Goal: Information Seeking & Learning: Learn about a topic

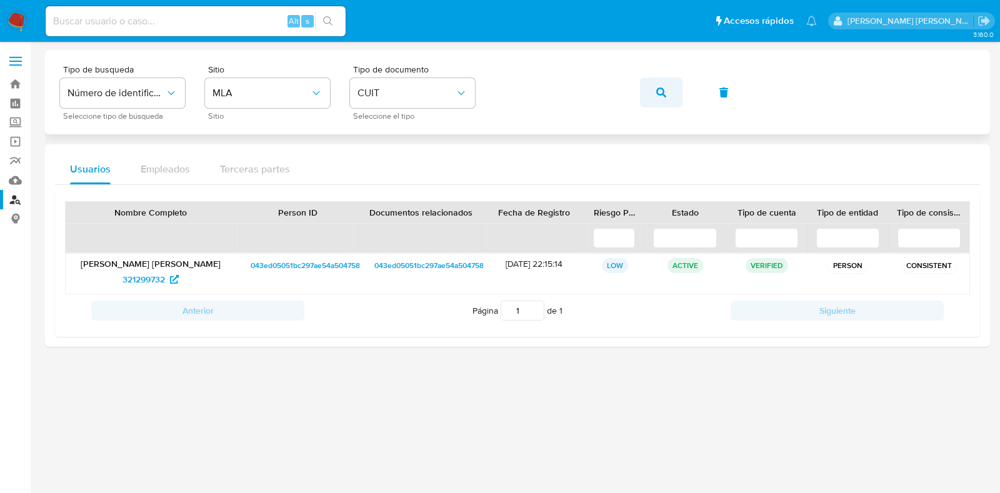
click at [664, 91] on icon "button" at bounding box center [661, 93] width 10 height 10
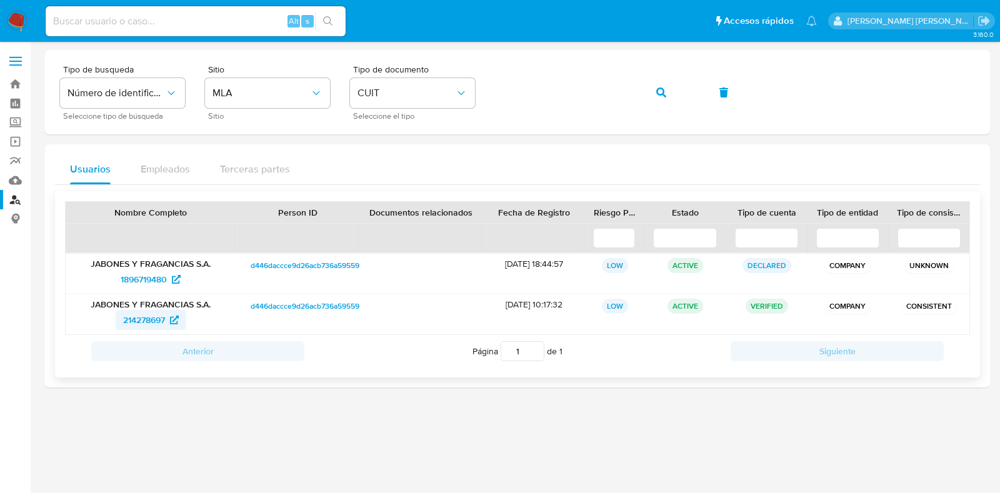
click at [154, 320] on span "214278697" at bounding box center [144, 320] width 42 height 20
click at [141, 273] on span "1896719480" at bounding box center [144, 279] width 46 height 20
click at [669, 93] on button "button" at bounding box center [661, 93] width 43 height 30
click at [146, 318] on span "195100794" at bounding box center [144, 320] width 42 height 20
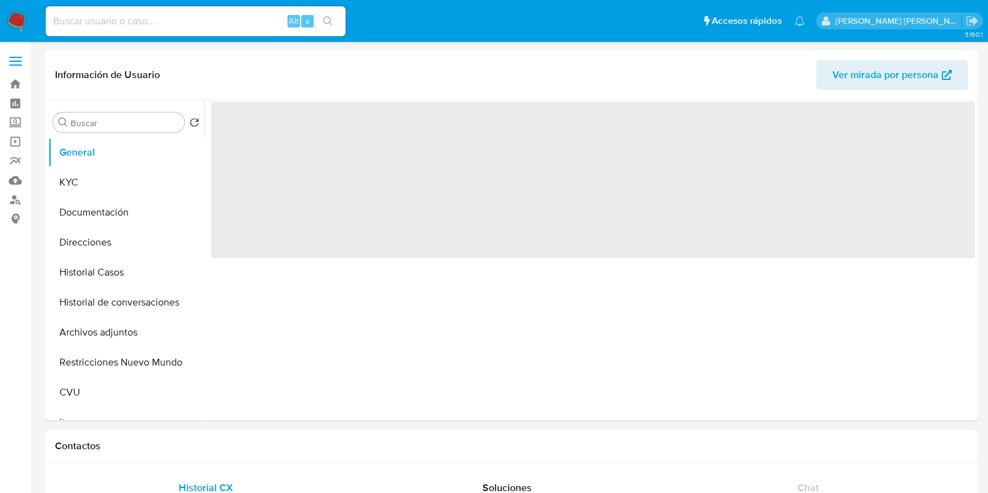
select select "10"
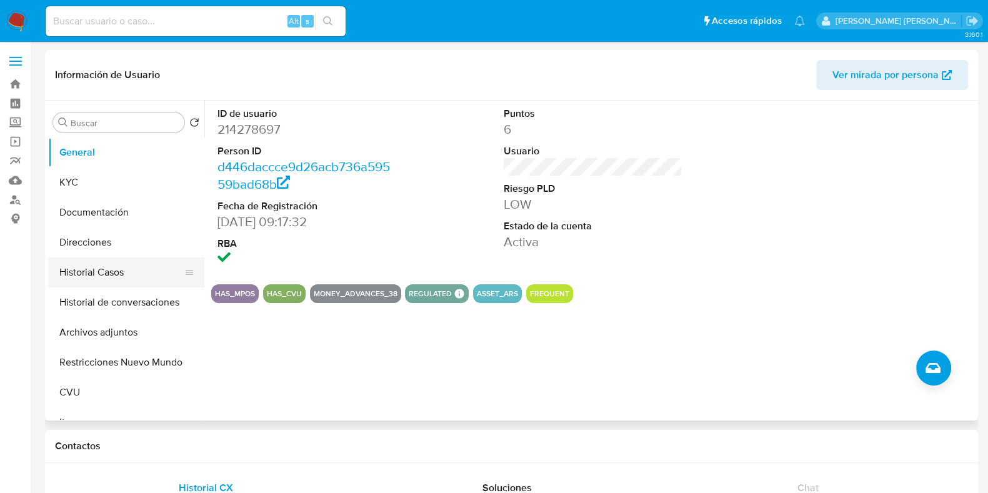
drag, startPoint x: 121, startPoint y: 273, endPoint x: 138, endPoint y: 259, distance: 21.7
click at [121, 273] on button "Historial Casos" at bounding box center [121, 273] width 146 height 30
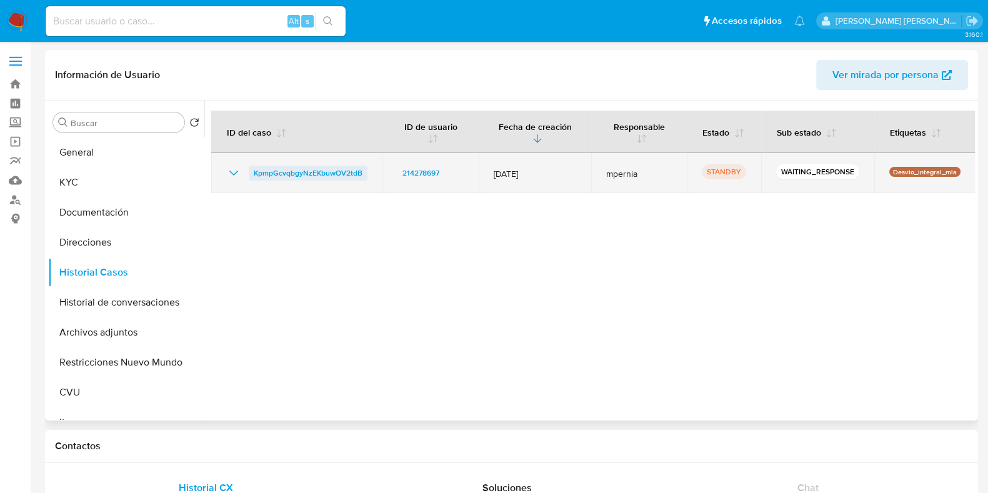
click at [333, 174] on span "KpmpGcvqbgyNzEKbuwOV2tdB" at bounding box center [308, 173] width 109 height 15
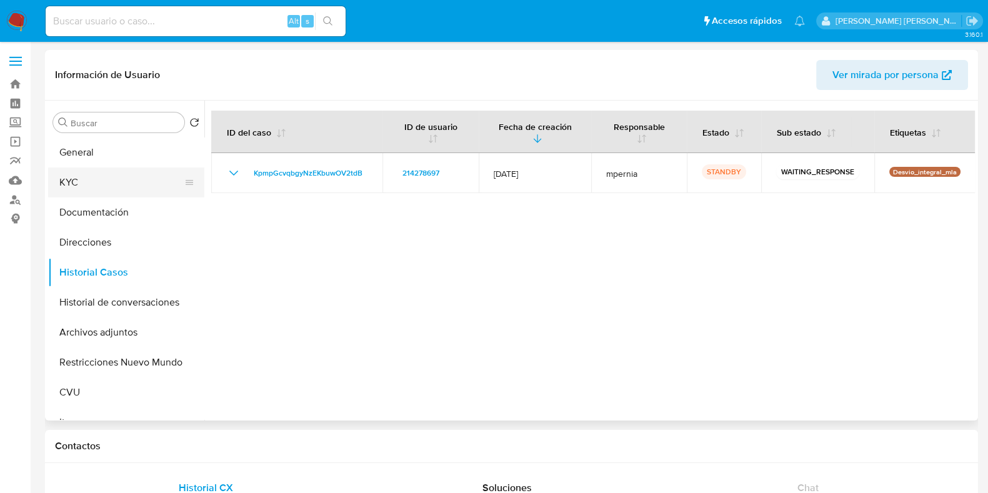
click at [79, 191] on button "KYC" at bounding box center [121, 183] width 146 height 30
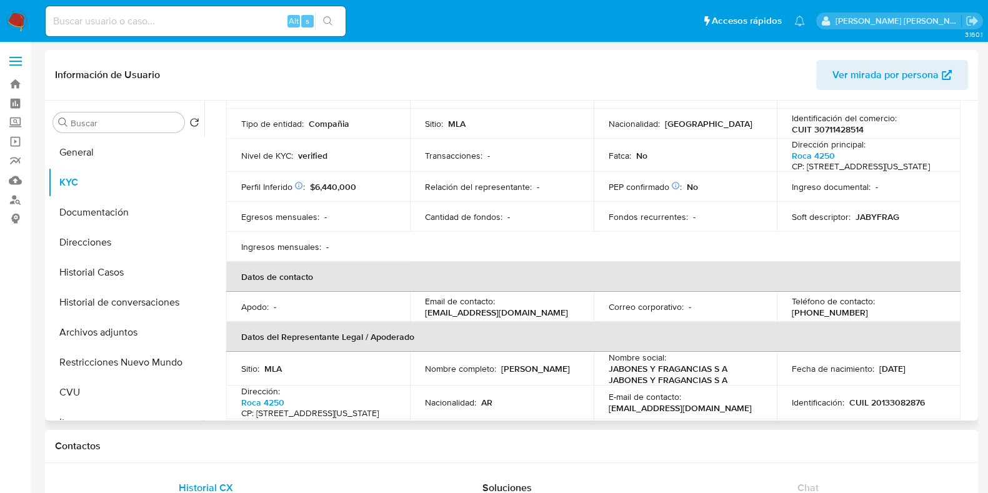
scroll to position [156, 0]
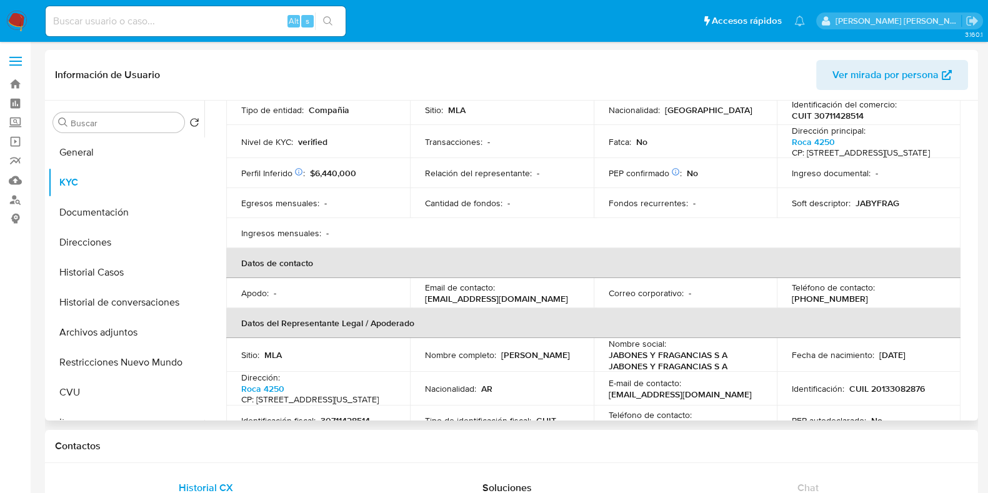
drag, startPoint x: 425, startPoint y: 308, endPoint x: 561, endPoint y: 310, distance: 135.7
click at [561, 304] on div "Email de contacto : labco.comercializacion@gmail.com" at bounding box center [502, 293] width 154 height 23
copy p "abco.comercializacion@gmail.com"
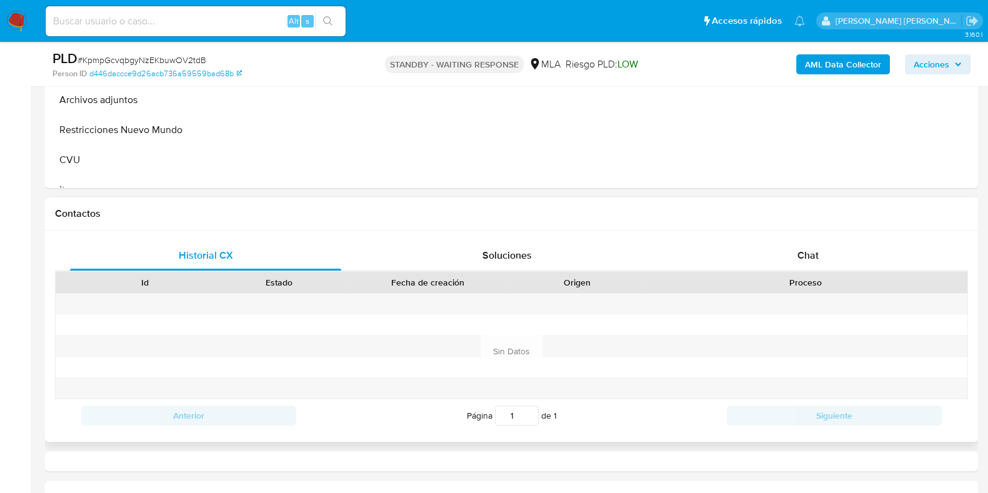
scroll to position [469, 0]
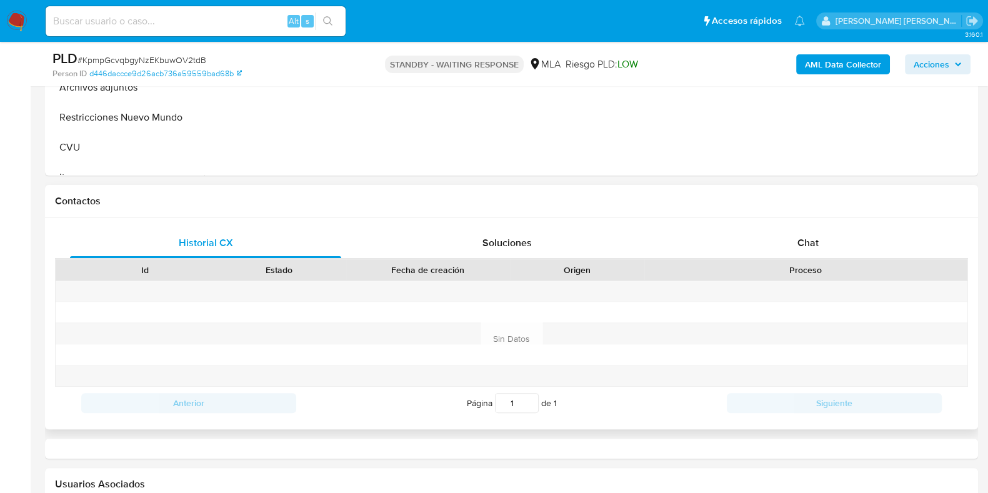
select select "10"
click at [808, 246] on span "Chat" at bounding box center [808, 243] width 21 height 14
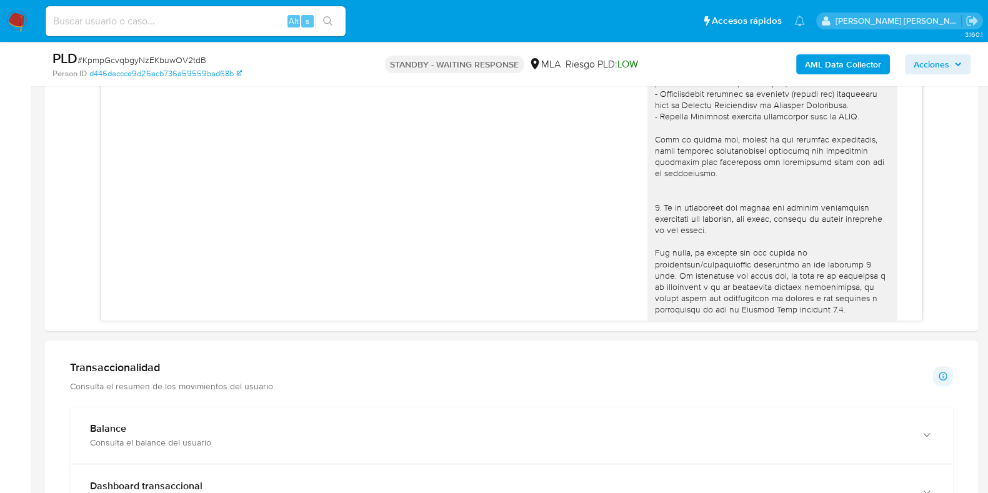
scroll to position [288, 0]
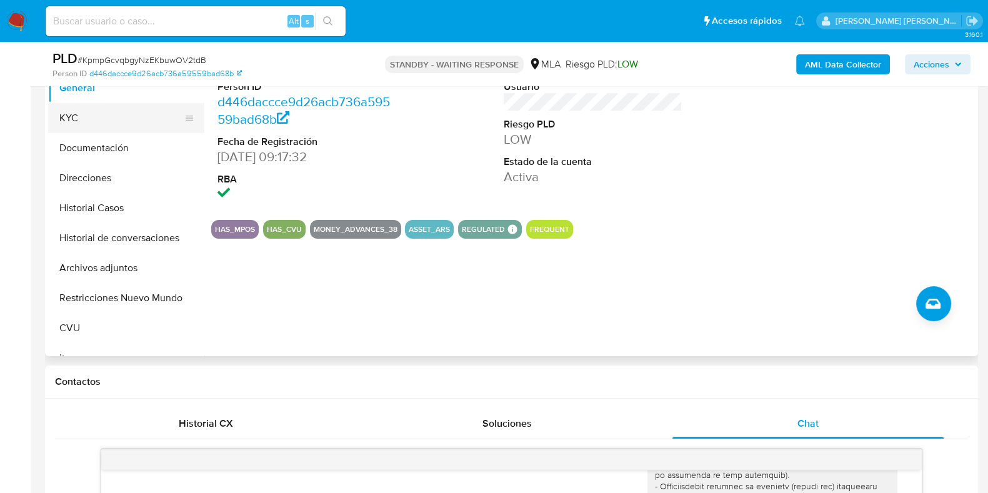
click at [99, 118] on button "KYC" at bounding box center [121, 118] width 146 height 30
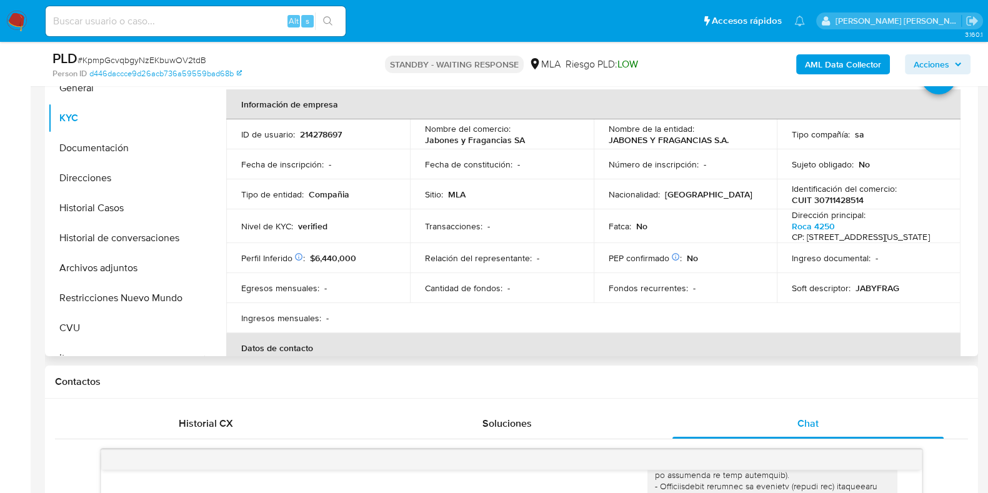
scroll to position [0, 0]
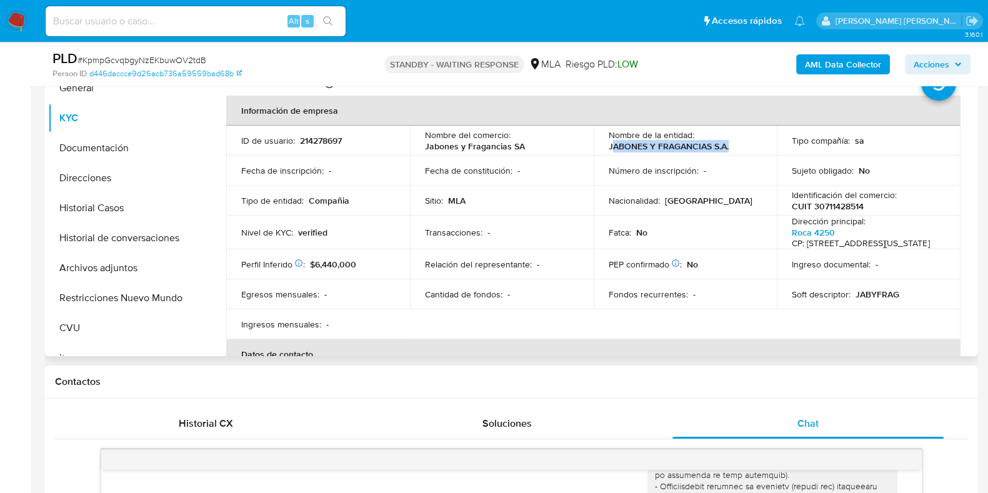
drag, startPoint x: 608, startPoint y: 146, endPoint x: 732, endPoint y: 151, distance: 123.9
click at [732, 151] on div "Nombre de la entidad : JABONES Y FRAGANCIAS S.A." at bounding box center [686, 140] width 154 height 23
click at [72, 179] on button "Direcciones" at bounding box center [121, 178] width 146 height 30
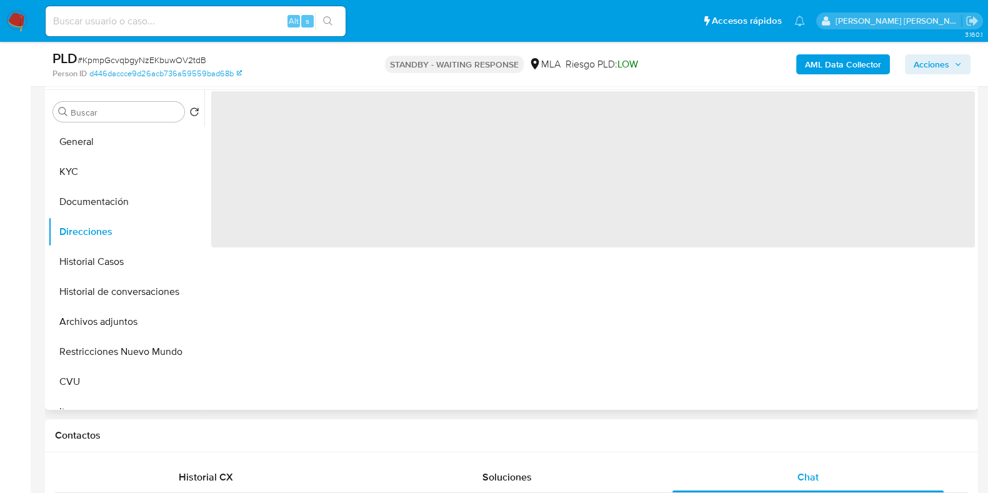
scroll to position [210, 0]
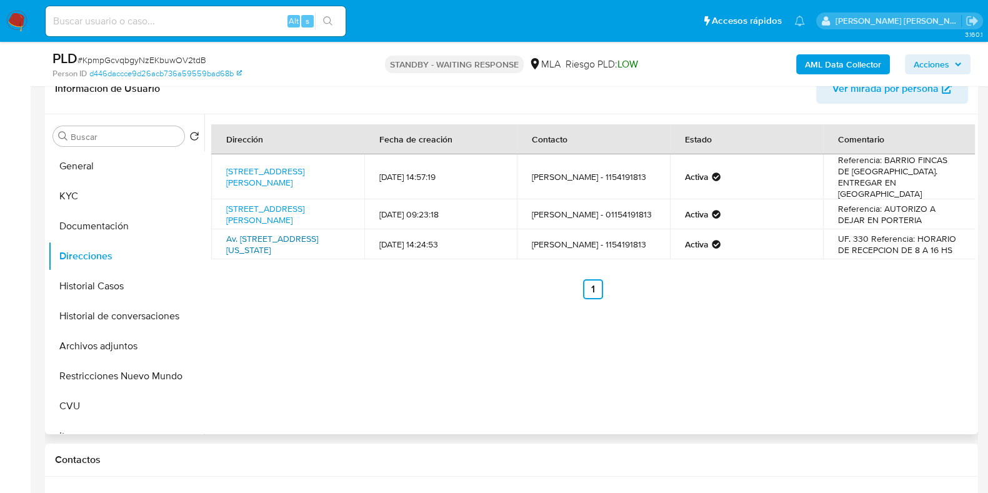
click at [274, 233] on link "Av. Roca 4250, Florida Oeste, Buenos Aires, 1602, Argentina 4250" at bounding box center [272, 245] width 92 height 24
click at [93, 204] on button "KYC" at bounding box center [121, 196] width 146 height 30
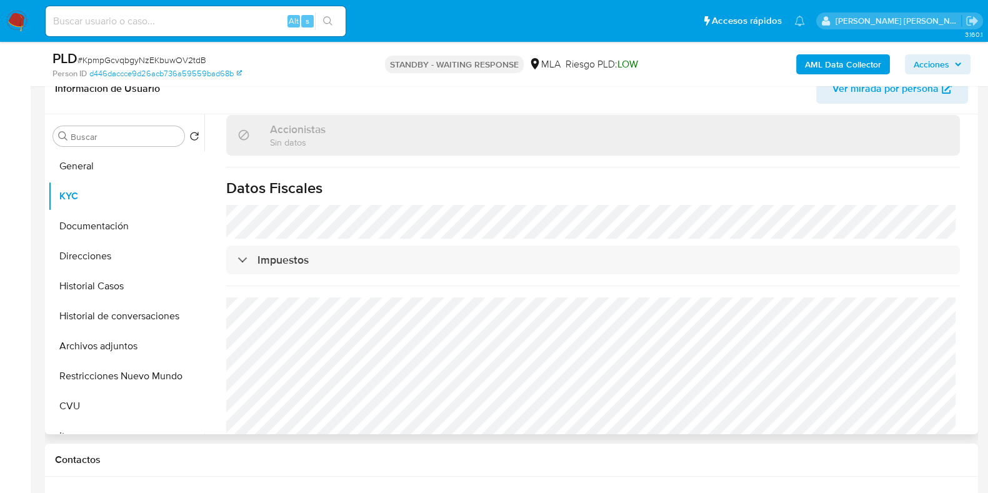
scroll to position [909, 0]
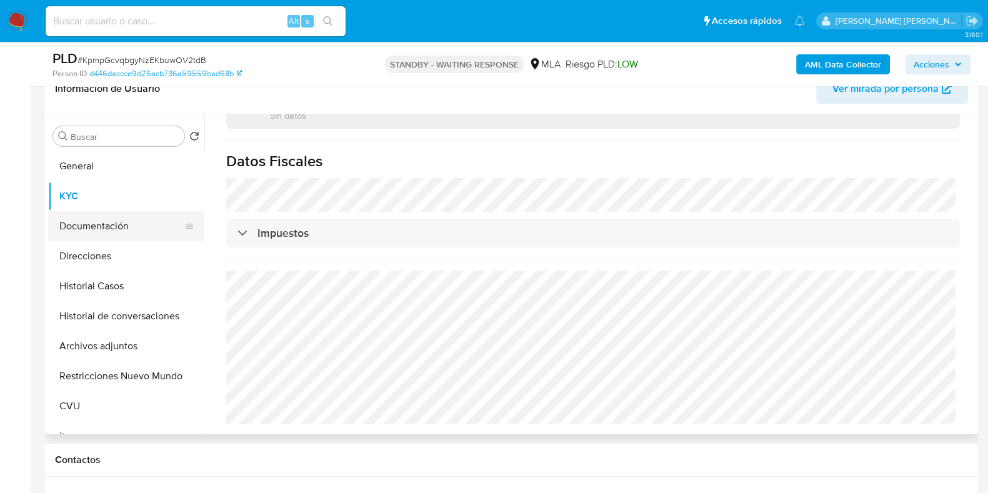
click at [91, 238] on button "Documentación" at bounding box center [121, 226] width 146 height 30
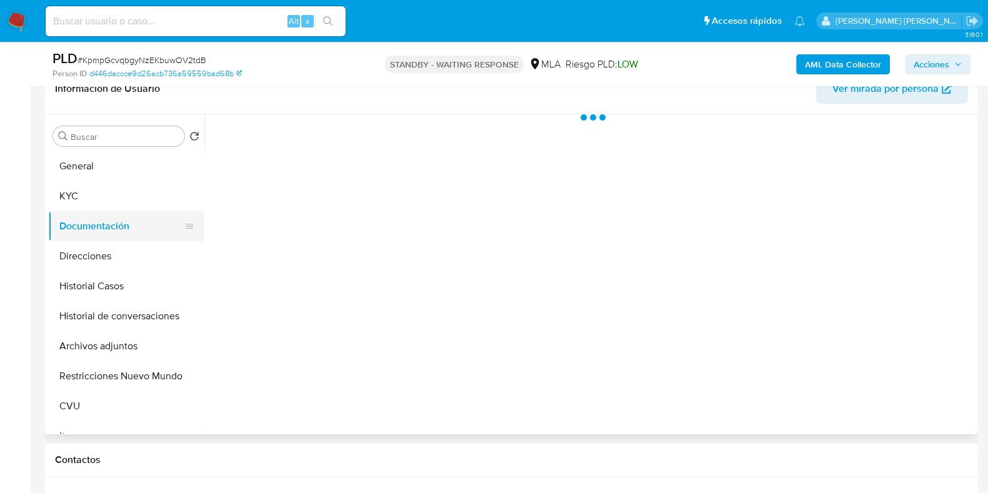
scroll to position [0, 0]
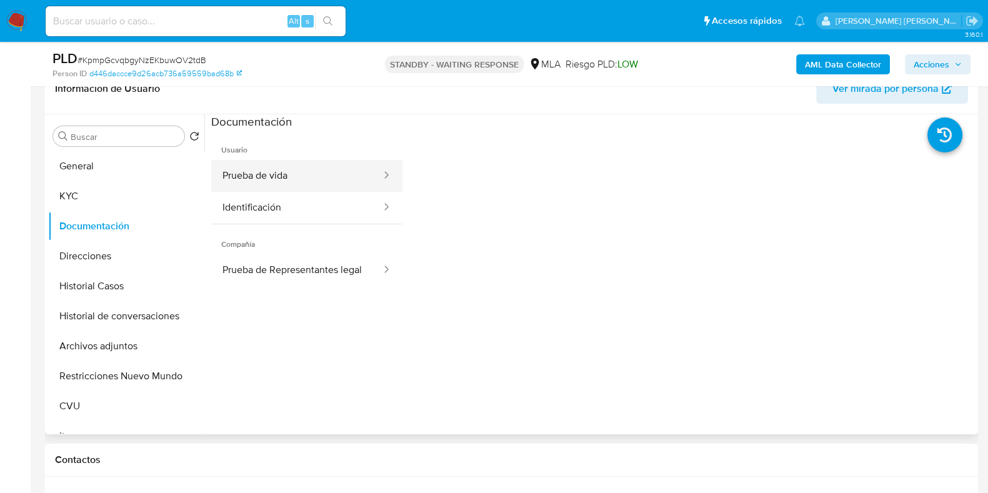
click at [276, 181] on button "Prueba de vida" at bounding box center [296, 176] width 171 height 32
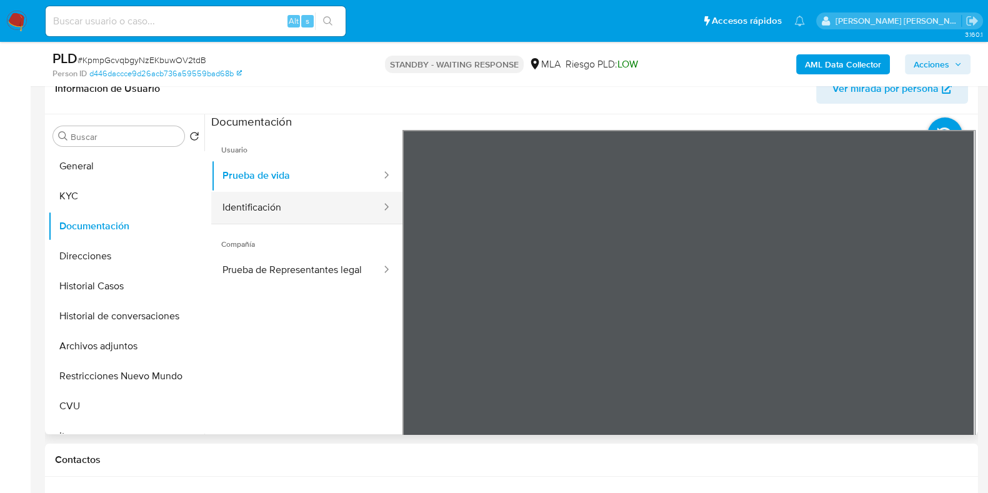
click at [300, 211] on button "Identificación" at bounding box center [296, 208] width 171 height 32
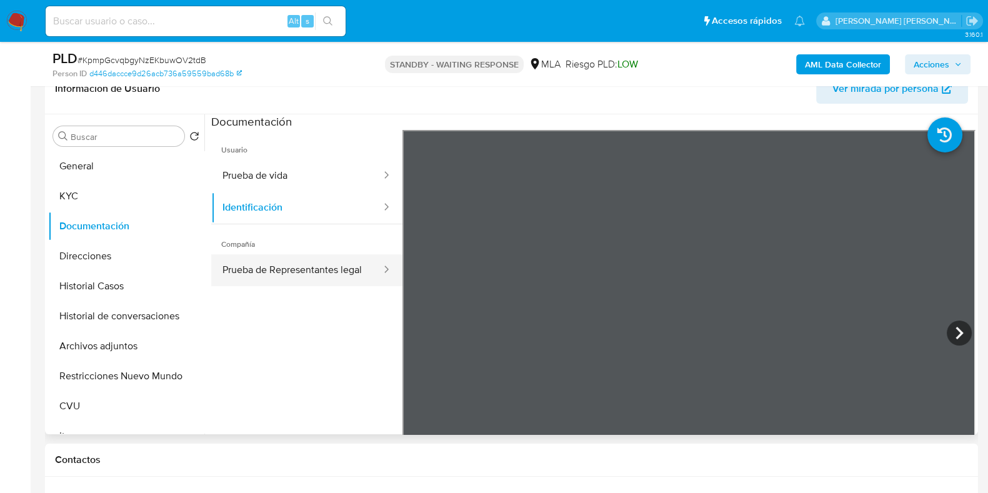
click at [318, 275] on button "Prueba de Representantes legal" at bounding box center [296, 270] width 171 height 32
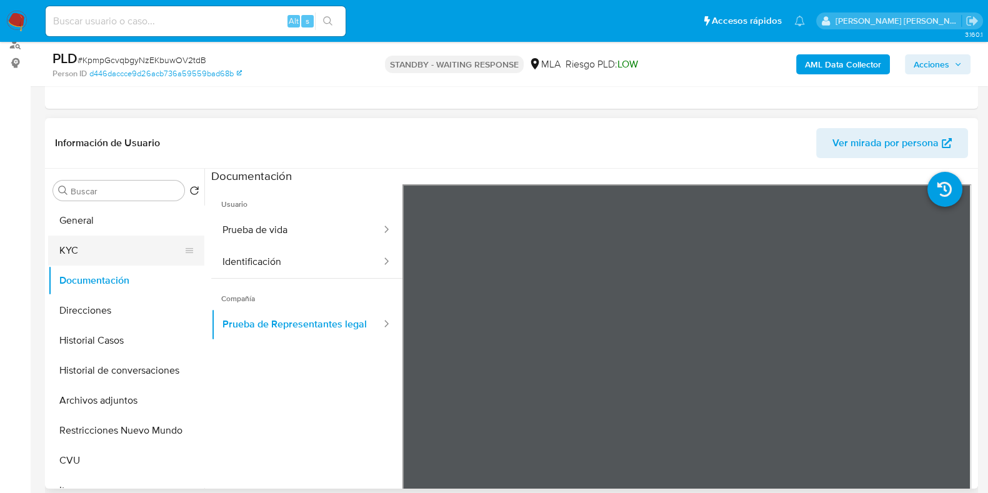
click at [63, 238] on button "KYC" at bounding box center [121, 251] width 146 height 30
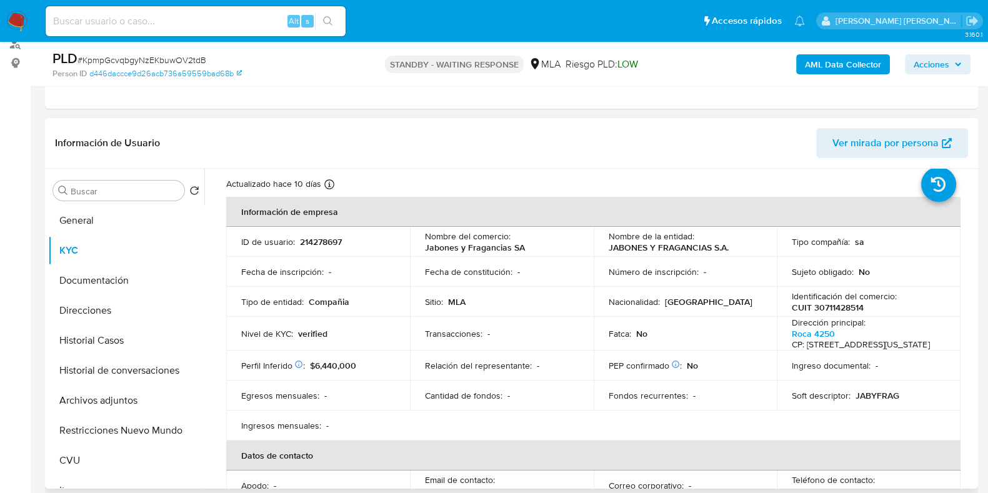
scroll to position [28, 0]
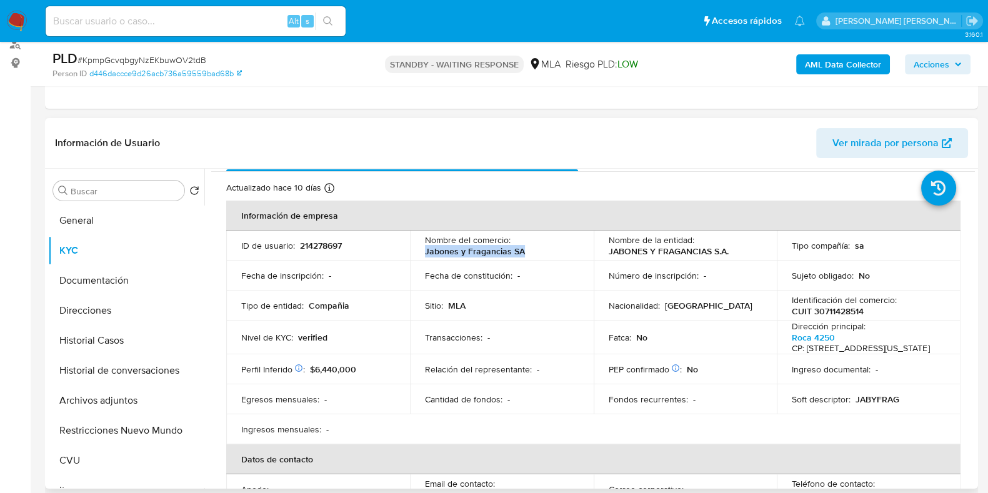
drag, startPoint x: 522, startPoint y: 248, endPoint x: 425, endPoint y: 251, distance: 96.9
click at [425, 251] on div "Nombre del comercio : Jabones y Fragancias SA" at bounding box center [502, 245] width 154 height 23
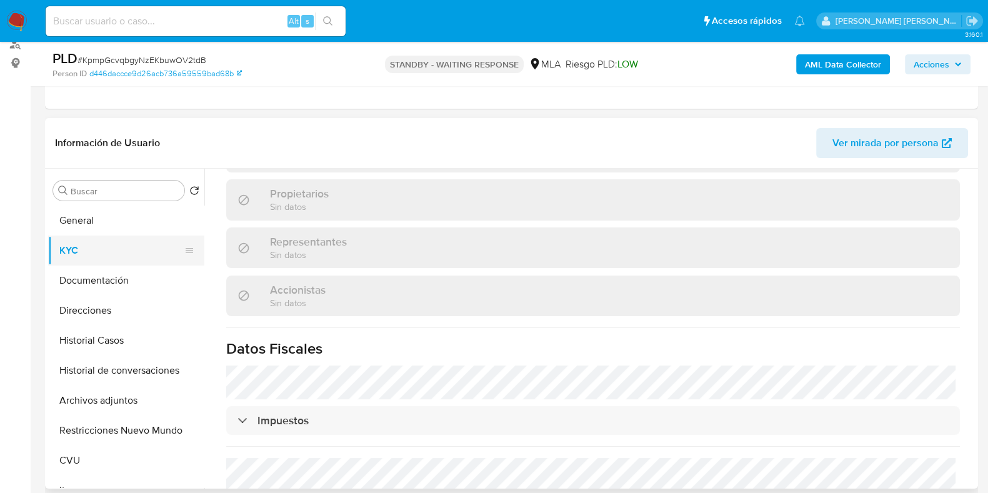
scroll to position [809, 0]
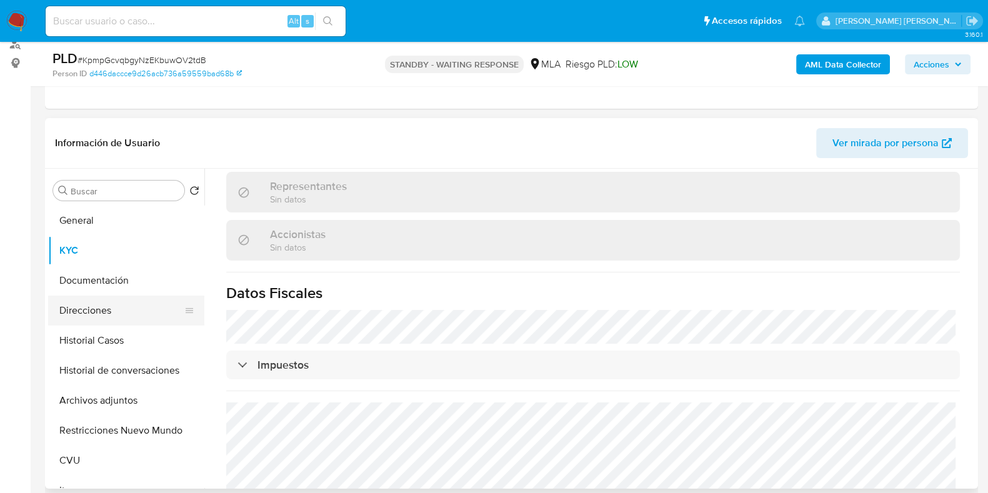
click at [84, 311] on button "Direcciones" at bounding box center [121, 311] width 146 height 30
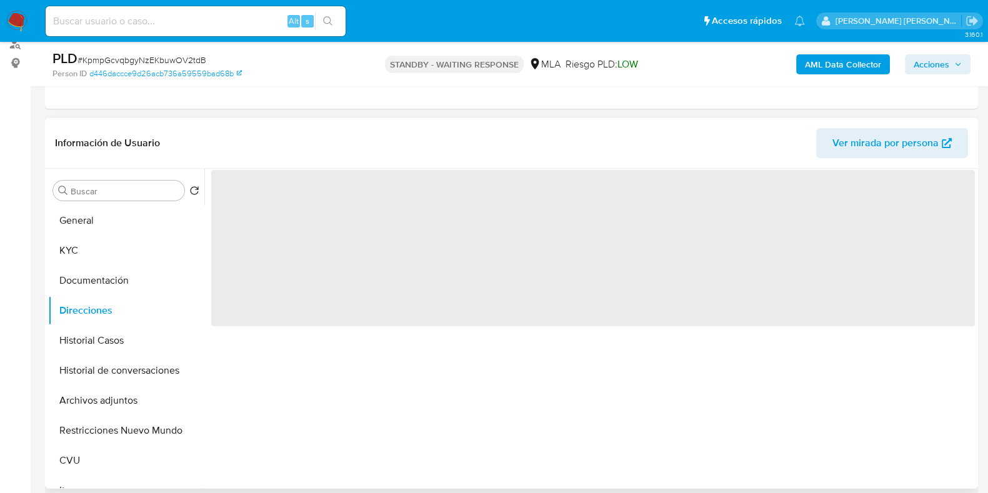
scroll to position [0, 0]
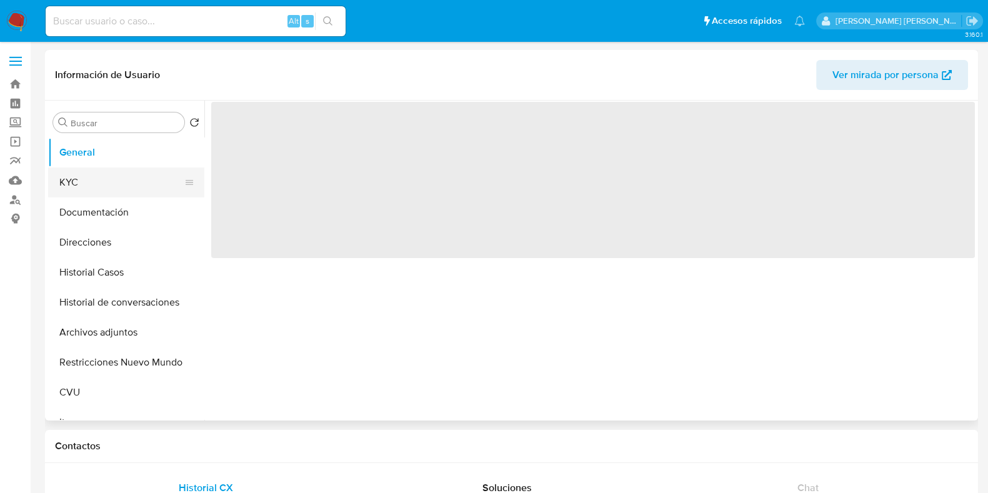
select select "10"
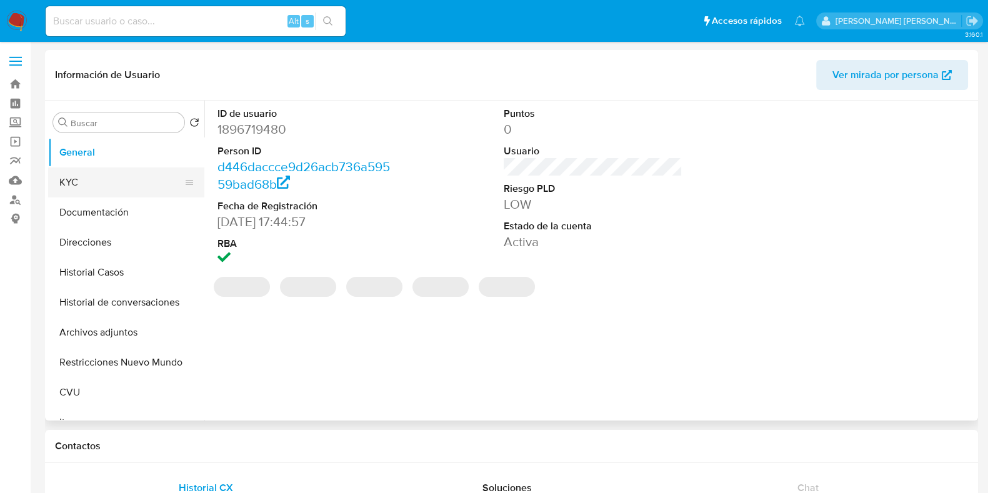
click at [79, 183] on button "KYC" at bounding box center [121, 183] width 146 height 30
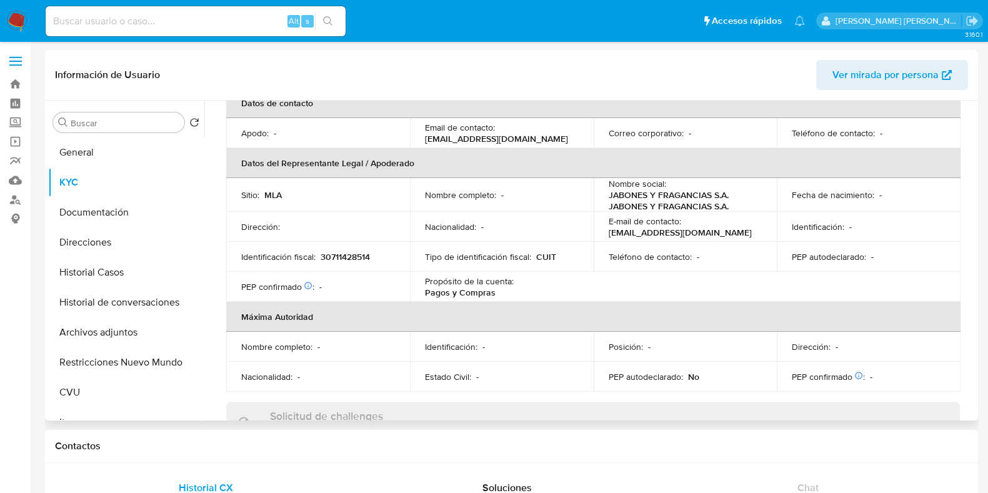
scroll to position [312, 0]
click at [116, 217] on button "Documentación" at bounding box center [121, 213] width 146 height 30
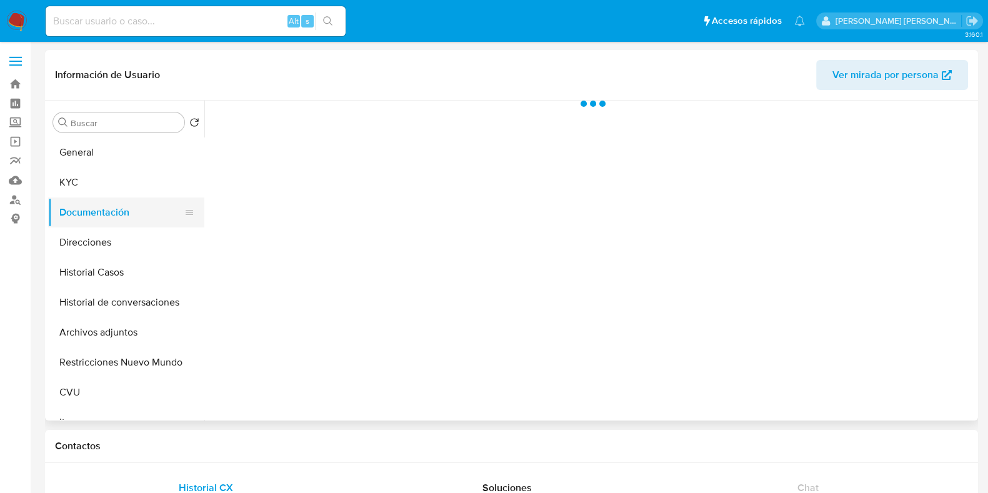
scroll to position [0, 0]
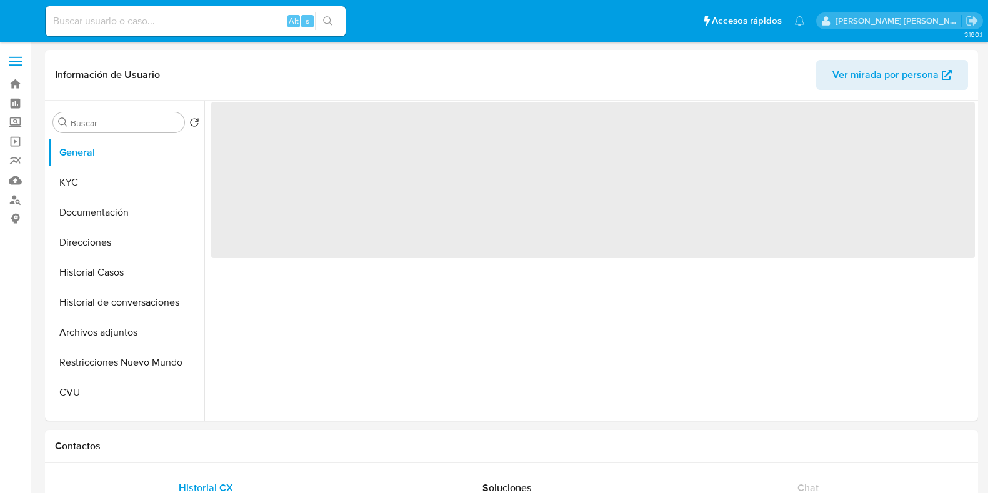
select select "10"
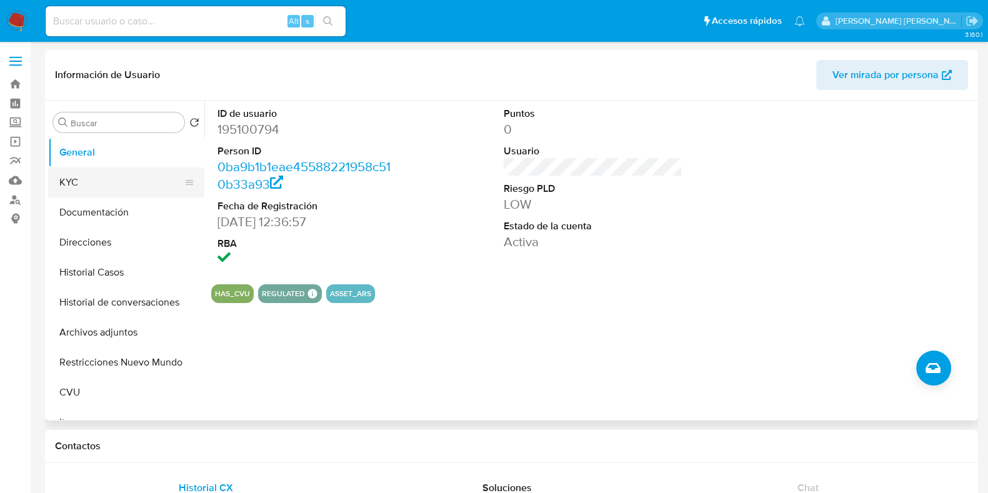
click at [90, 183] on button "KYC" at bounding box center [121, 183] width 146 height 30
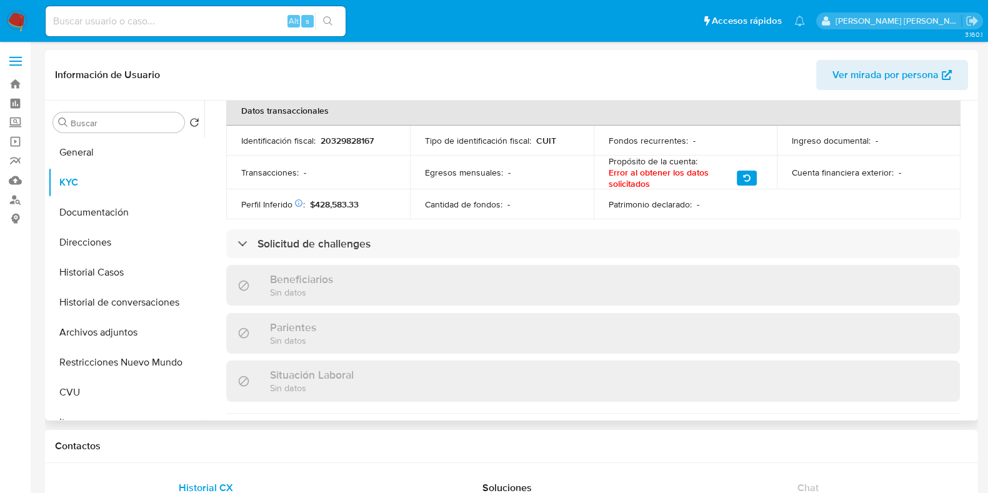
scroll to position [469, 0]
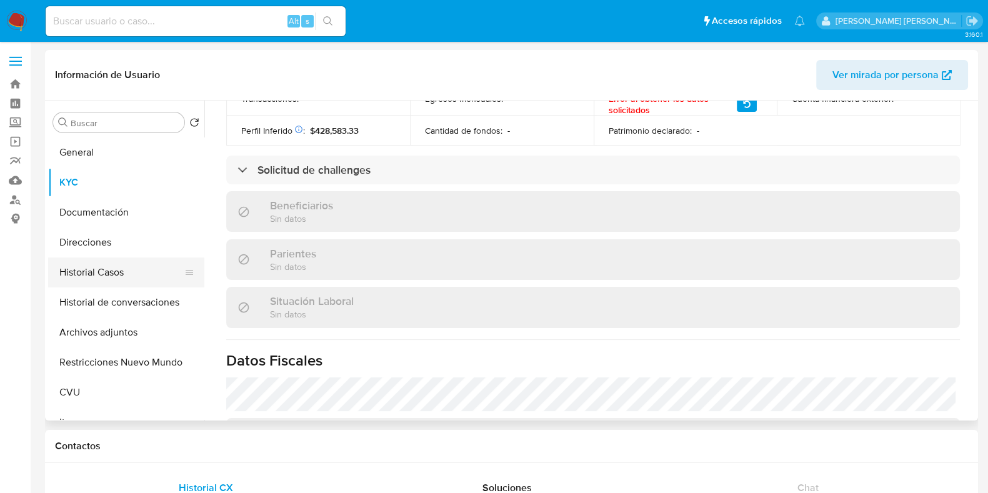
click at [119, 270] on button "Historial Casos" at bounding box center [121, 273] width 146 height 30
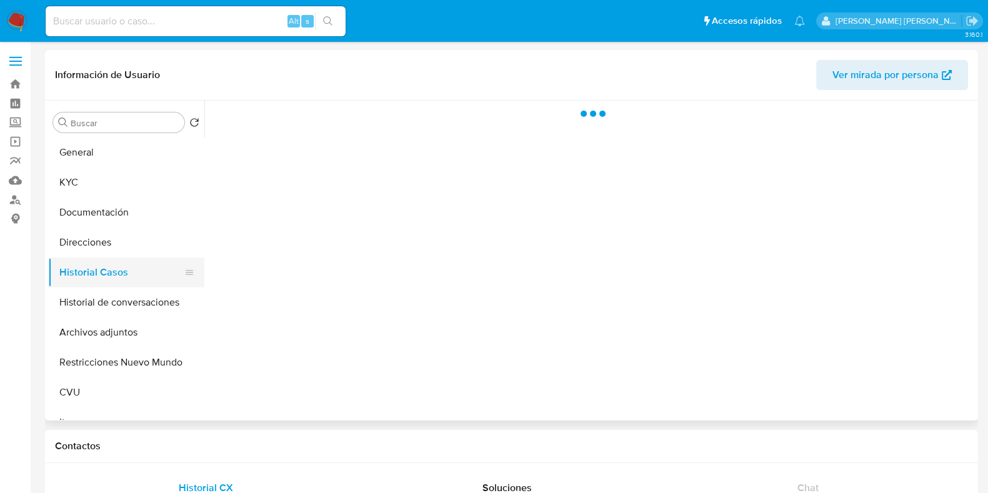
scroll to position [0, 0]
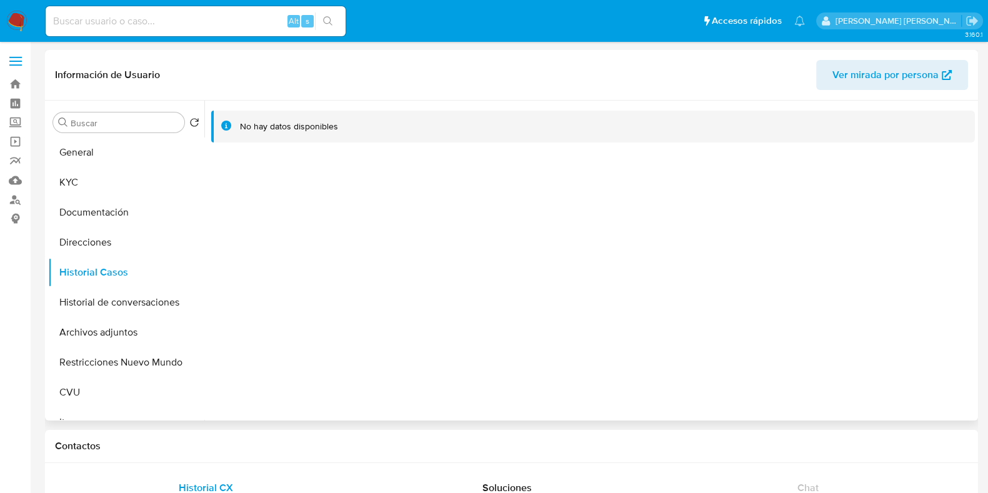
click at [877, 73] on span "Ver mirada por persona" at bounding box center [886, 75] width 106 height 30
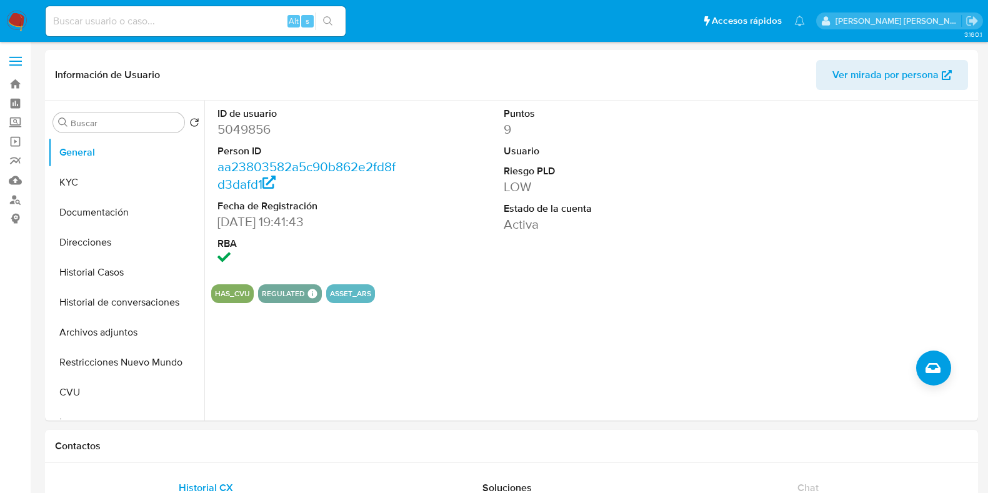
select select "10"
